Goal: Task Accomplishment & Management: Use online tool/utility

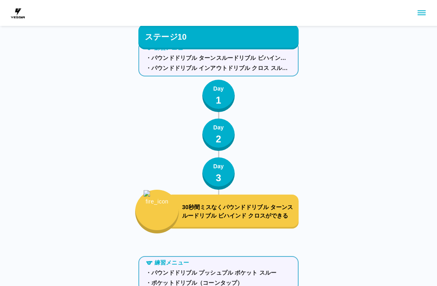
scroll to position [5459, 0]
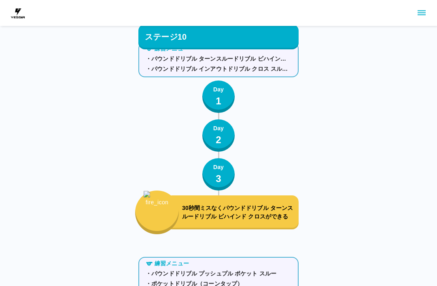
click at [222, 96] on div "Day 1" at bounding box center [218, 96] width 11 height 23
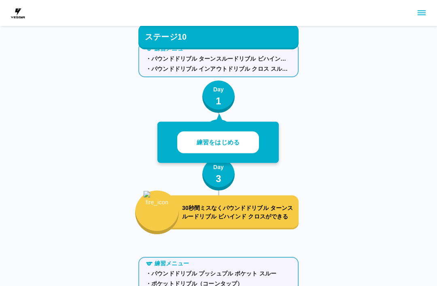
click at [226, 137] on button "練習をはじめる" at bounding box center [218, 143] width 82 height 22
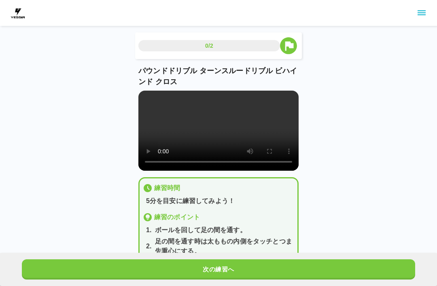
click at [229, 53] on div "0/2" at bounding box center [221, 45] width 164 height 27
click at [216, 129] on video at bounding box center [219, 131] width 160 height 80
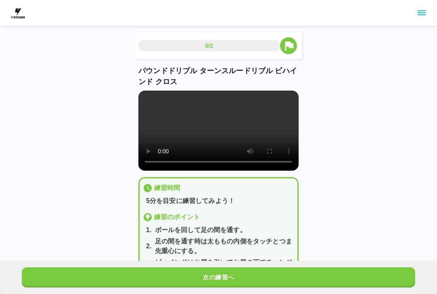
click at [145, 91] on video at bounding box center [219, 131] width 160 height 80
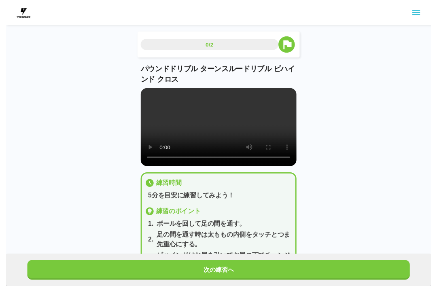
scroll to position [8, 0]
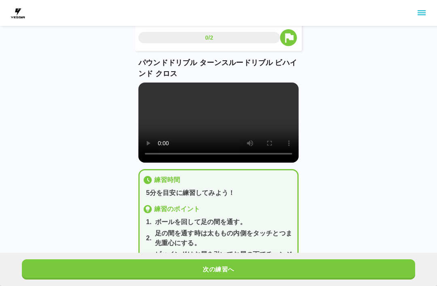
click at [379, 273] on button "次の練習へ" at bounding box center [219, 270] width 394 height 20
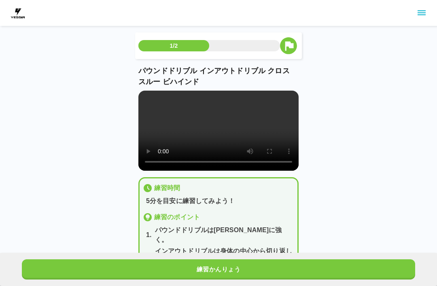
click at [378, 281] on div "練習かんりょう" at bounding box center [218, 269] width 437 height 33
click at [400, 286] on div "練習かんりょう" at bounding box center [218, 269] width 437 height 33
click at [376, 278] on button "練習かんりょう" at bounding box center [219, 270] width 394 height 20
